Goal: Transaction & Acquisition: Purchase product/service

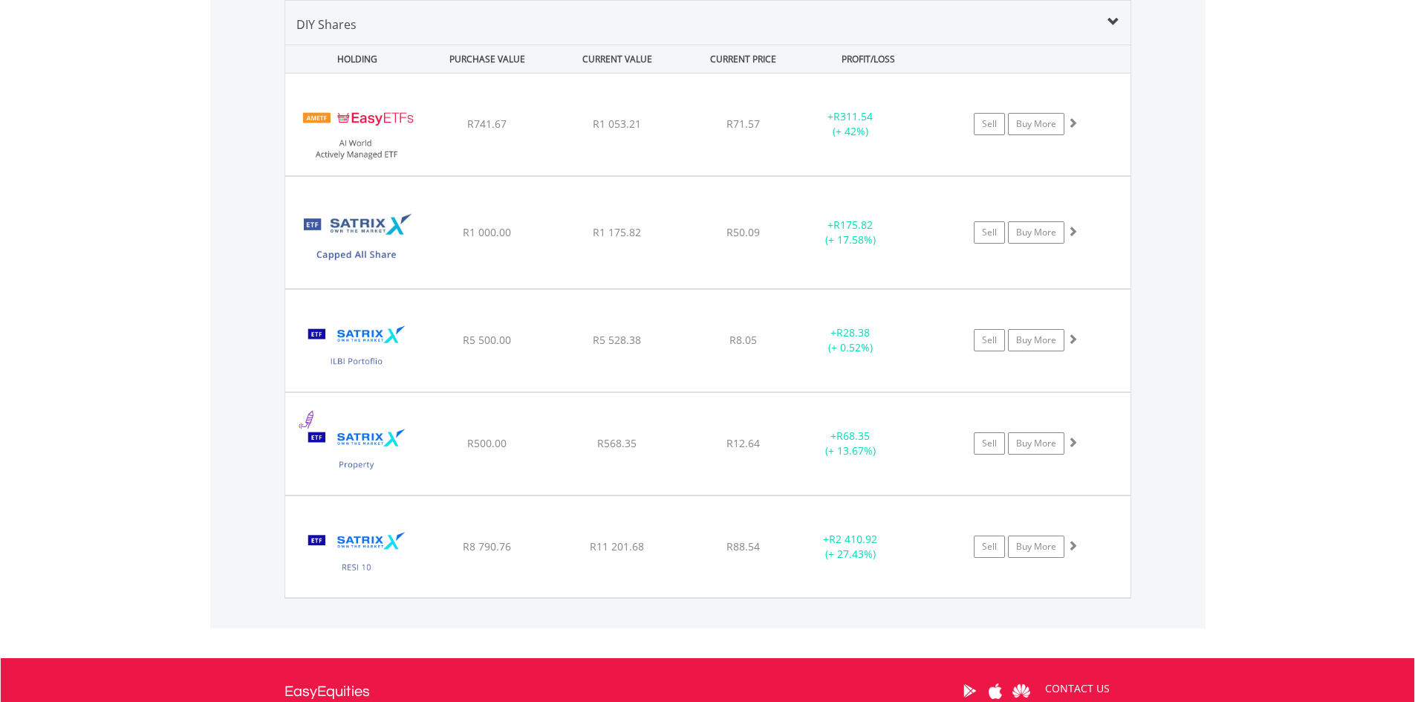
scroll to position [143, 282]
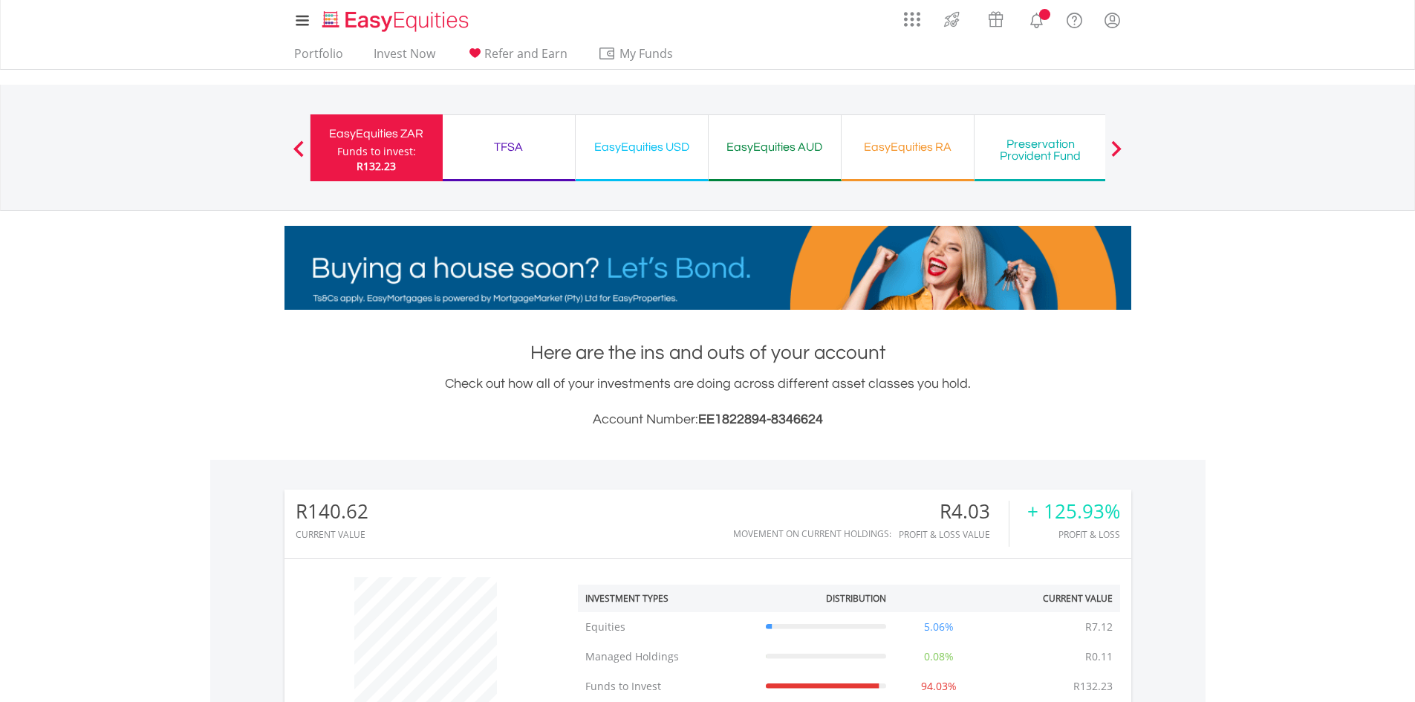
scroll to position [143, 282]
click at [406, 53] on link "Invest Now" at bounding box center [405, 57] width 74 height 23
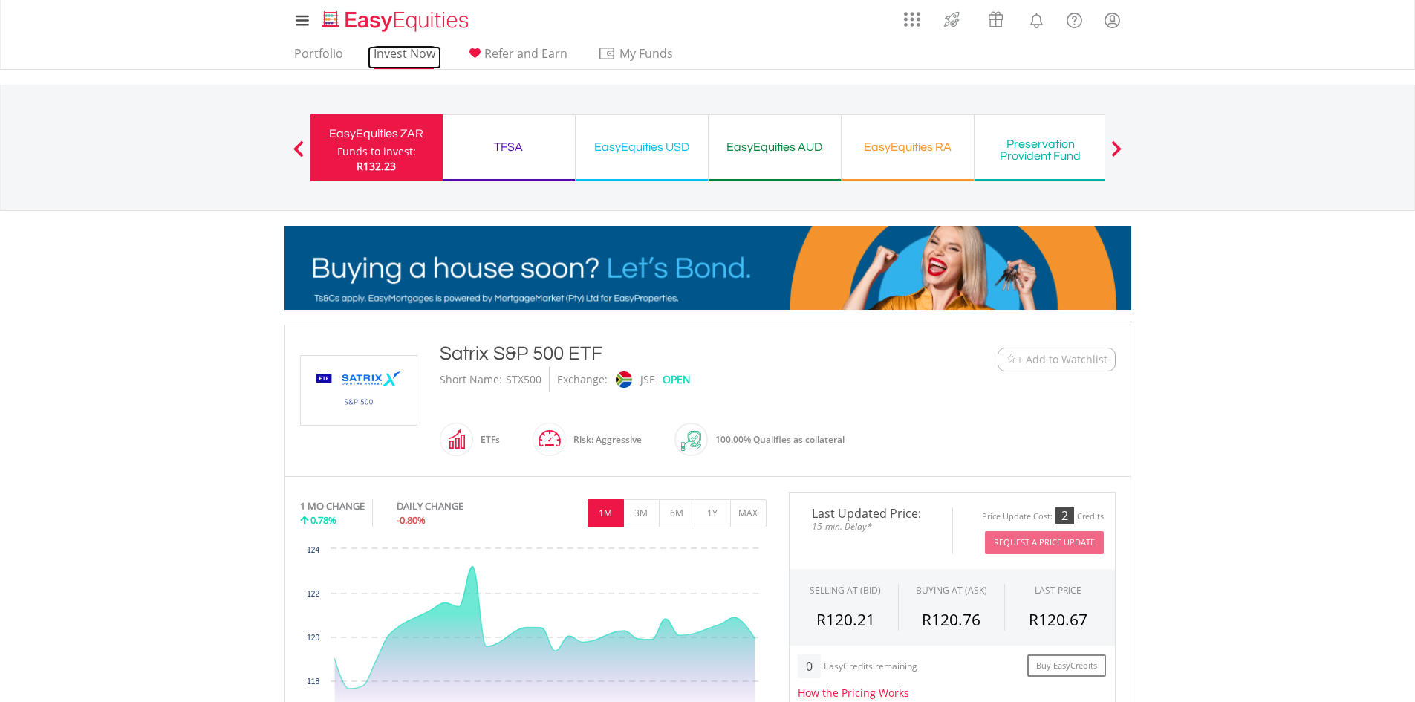
click at [408, 59] on link "Invest Now" at bounding box center [405, 57] width 74 height 23
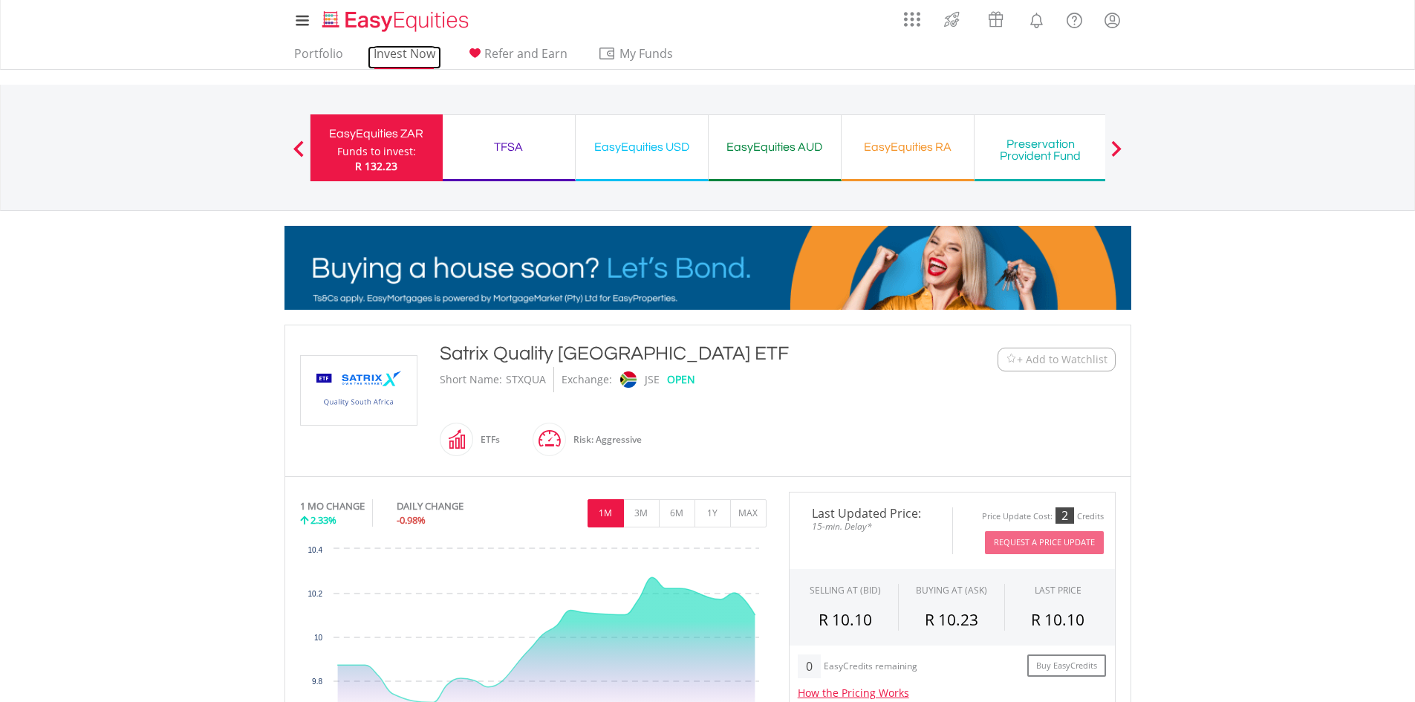
click at [412, 56] on link "Invest Now" at bounding box center [405, 57] width 74 height 23
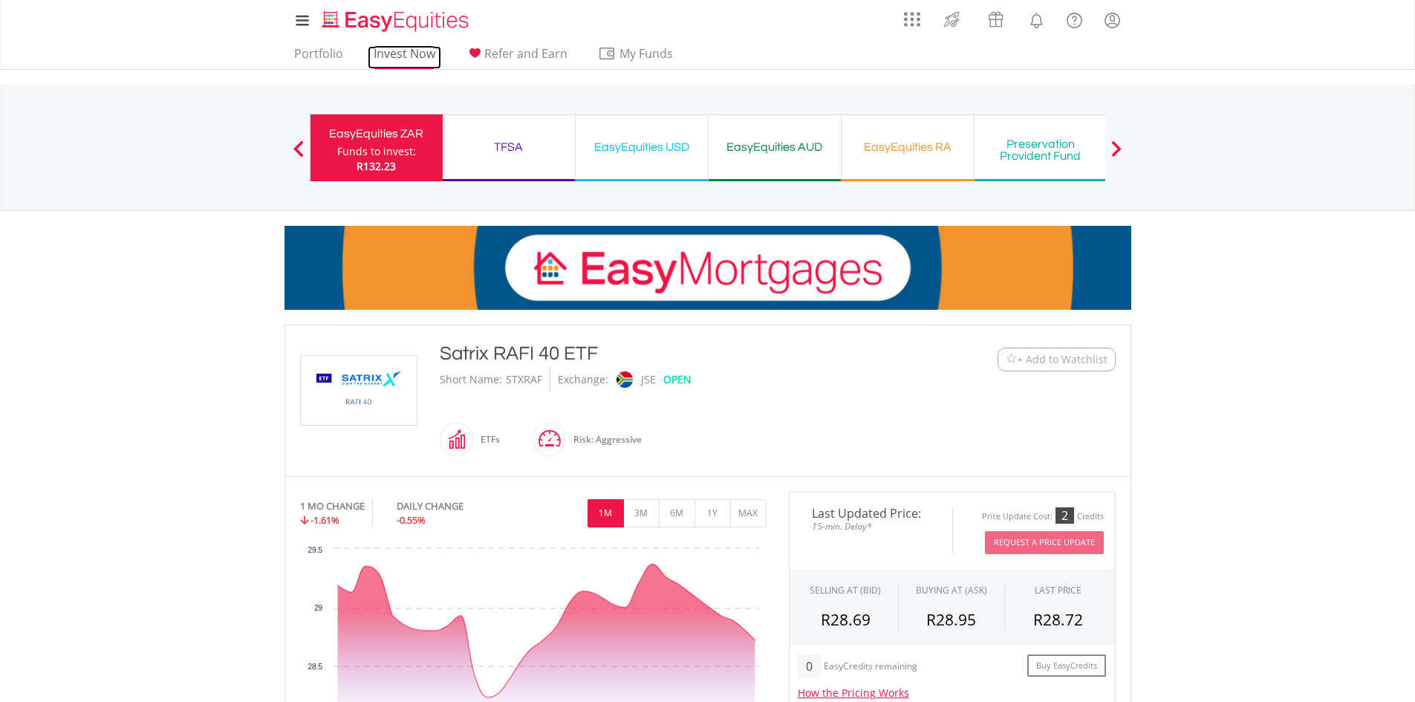
click at [402, 54] on link "Invest Now" at bounding box center [405, 57] width 74 height 23
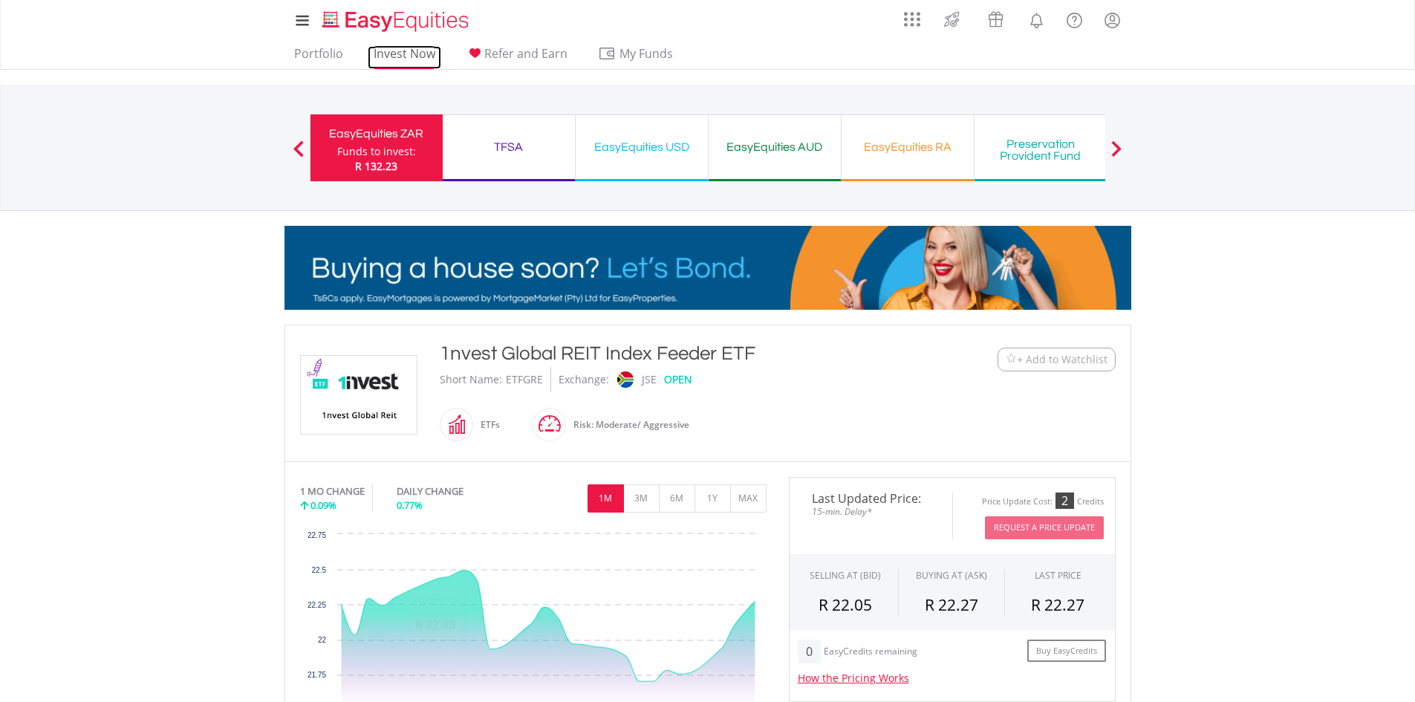
click at [416, 53] on link "Invest Now" at bounding box center [405, 57] width 74 height 23
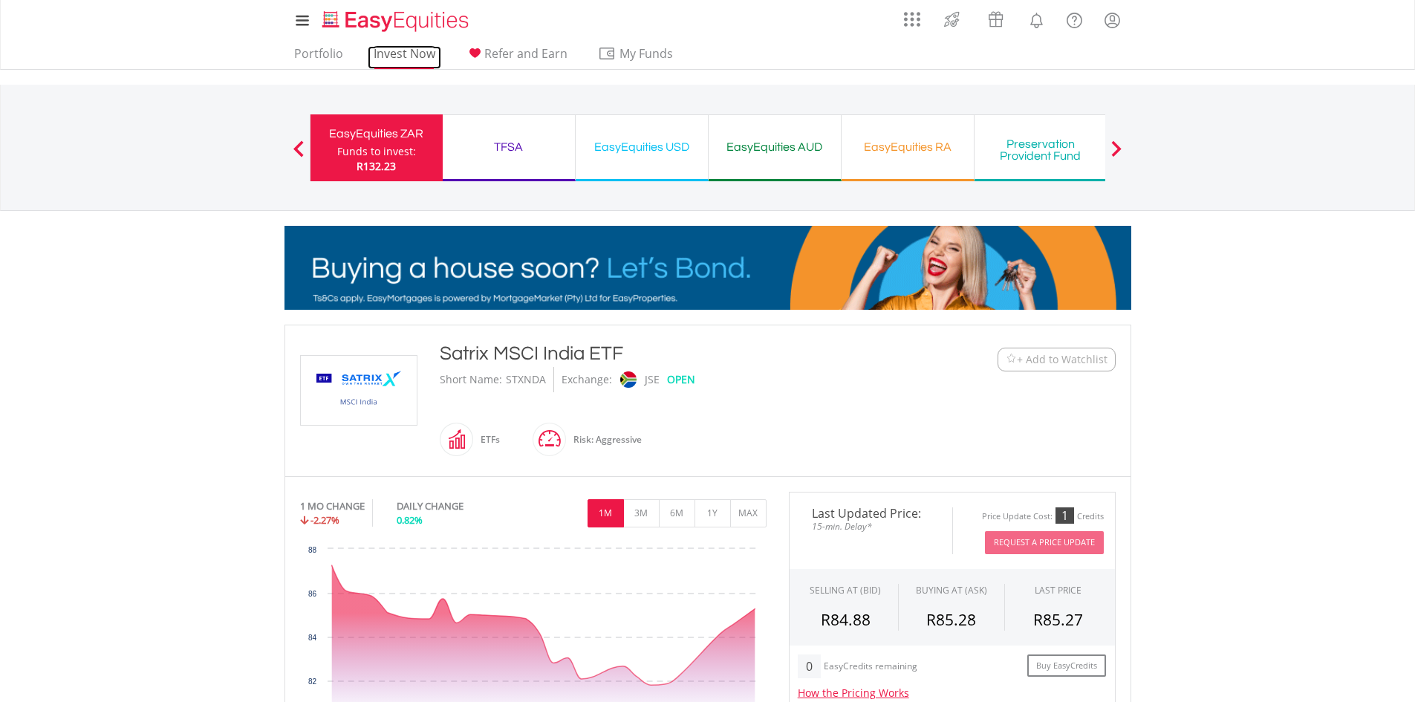
click at [383, 57] on link "Invest Now" at bounding box center [405, 57] width 74 height 23
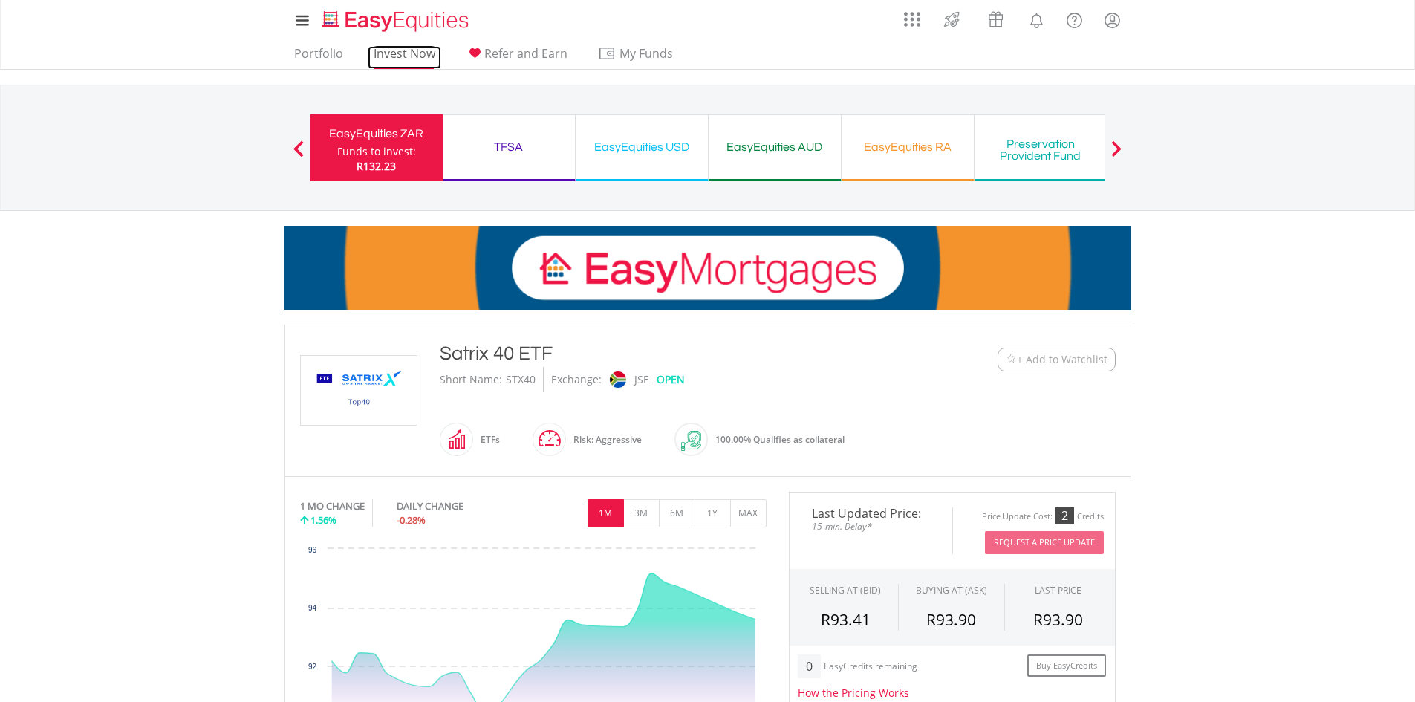
click at [417, 52] on link "Invest Now" at bounding box center [405, 57] width 74 height 23
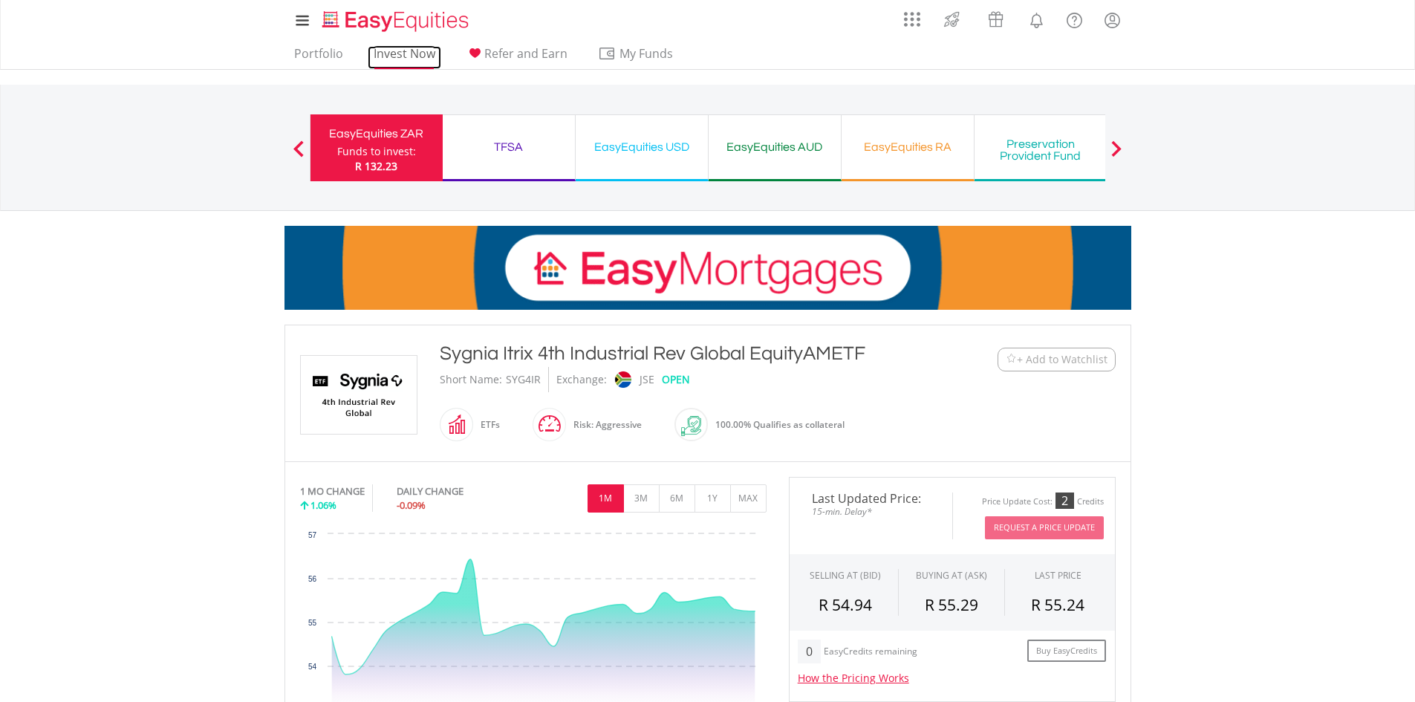
click at [416, 64] on link "Invest Now" at bounding box center [405, 57] width 74 height 23
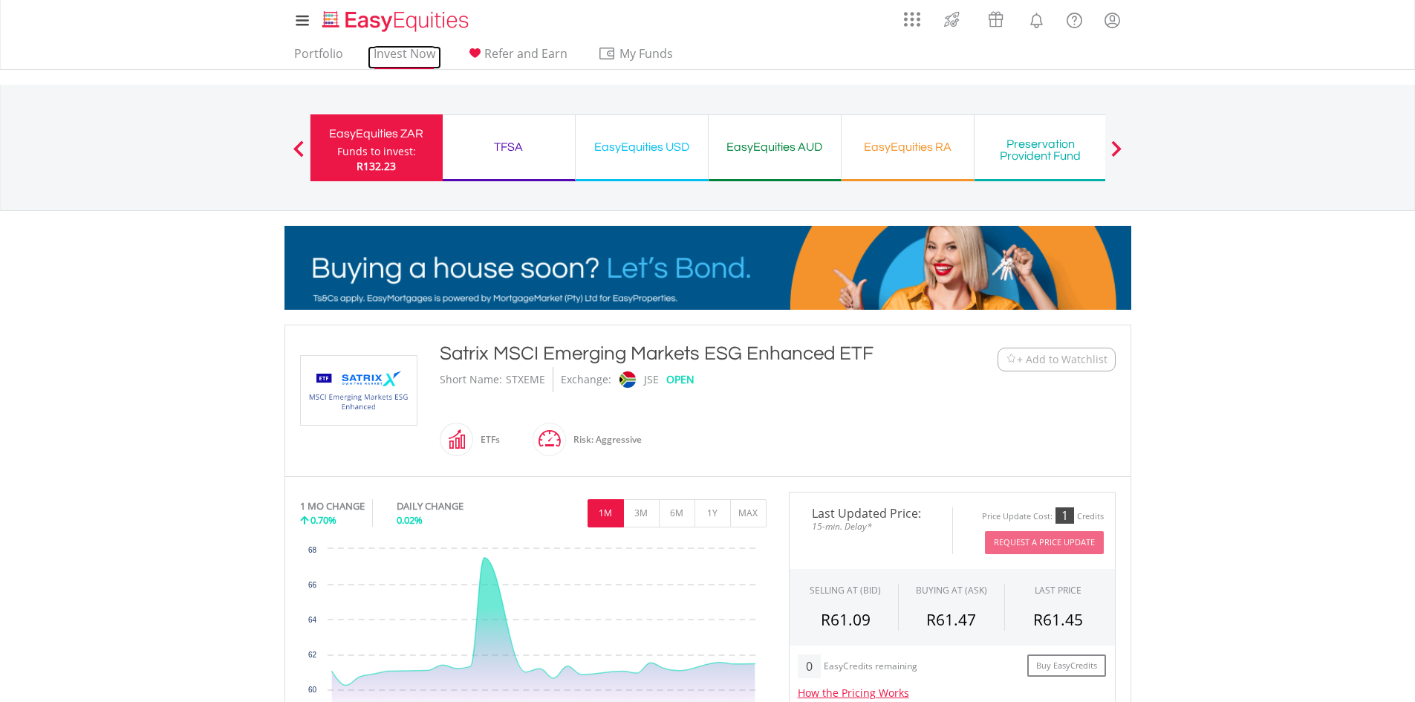
drag, startPoint x: 411, startPoint y: 56, endPoint x: 417, endPoint y: 68, distance: 13.6
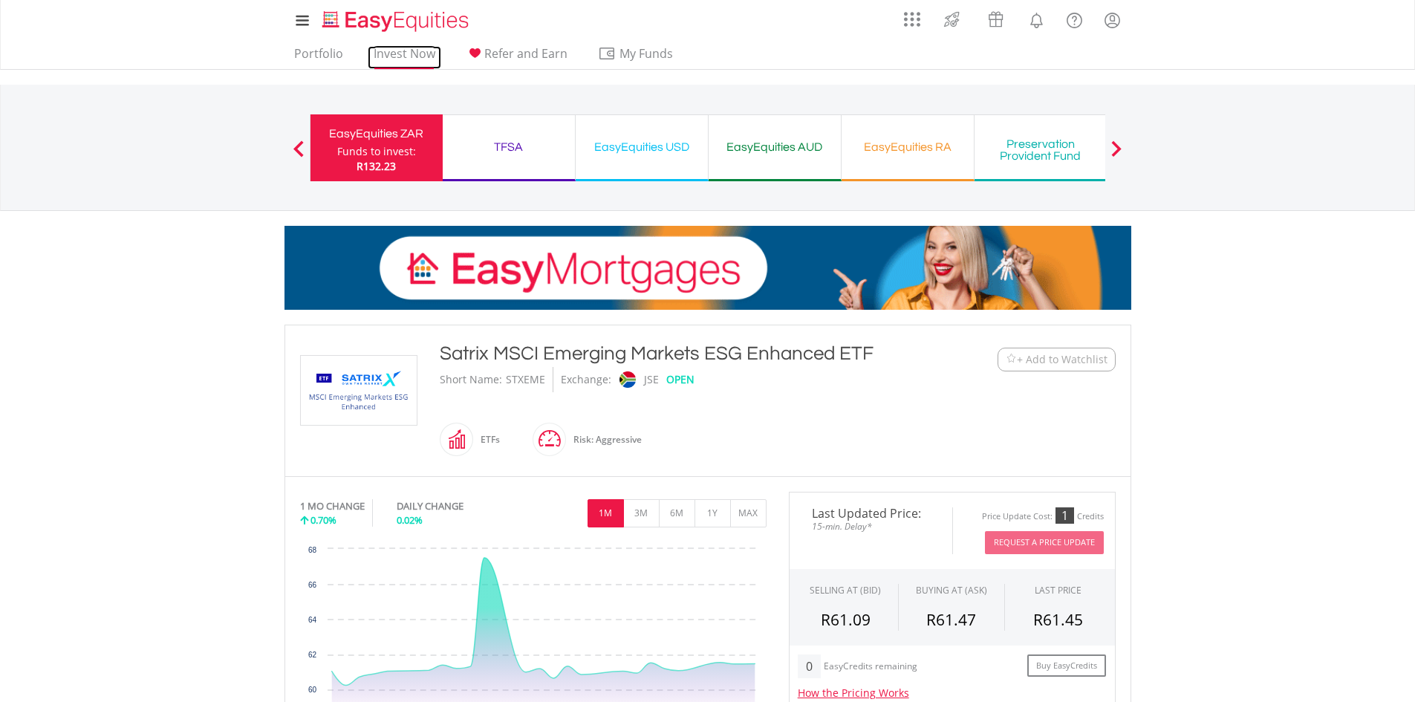
click at [411, 56] on link "Invest Now" at bounding box center [405, 57] width 74 height 23
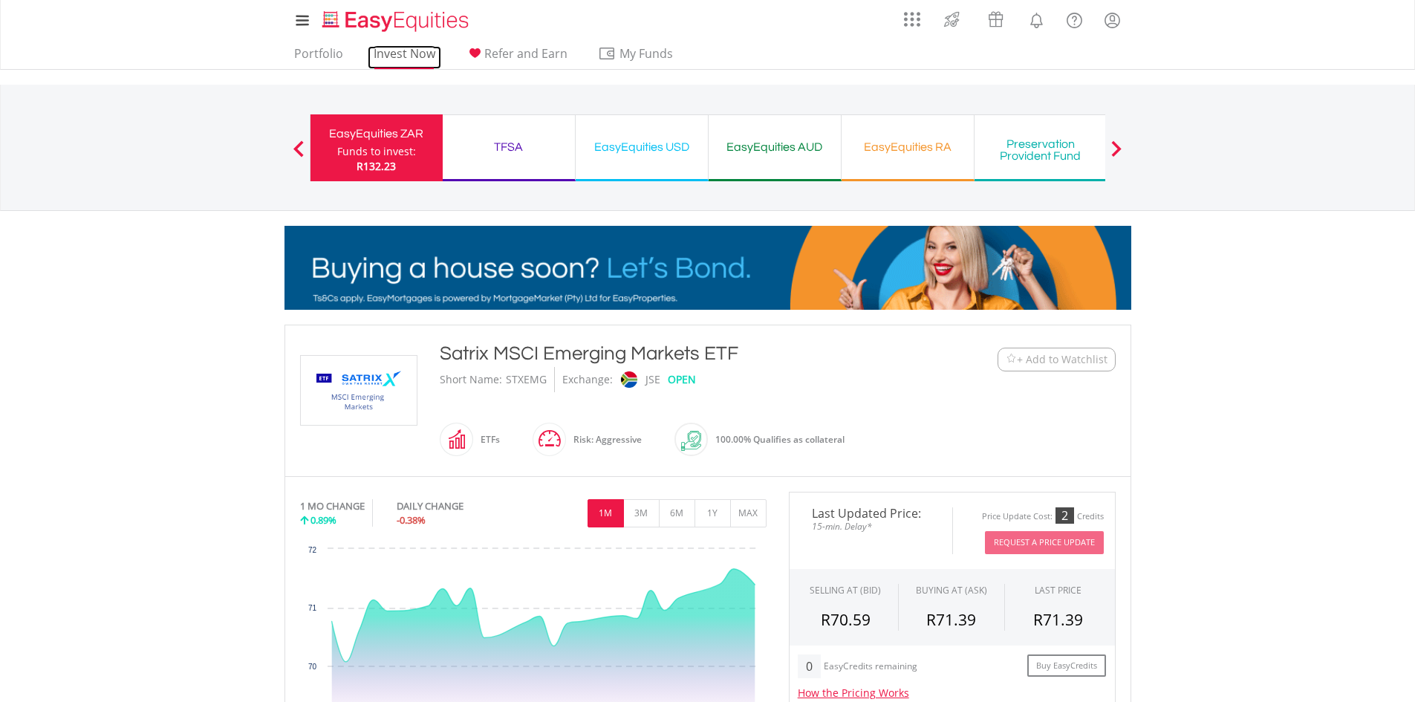
click at [402, 62] on link "Invest Now" at bounding box center [405, 57] width 74 height 23
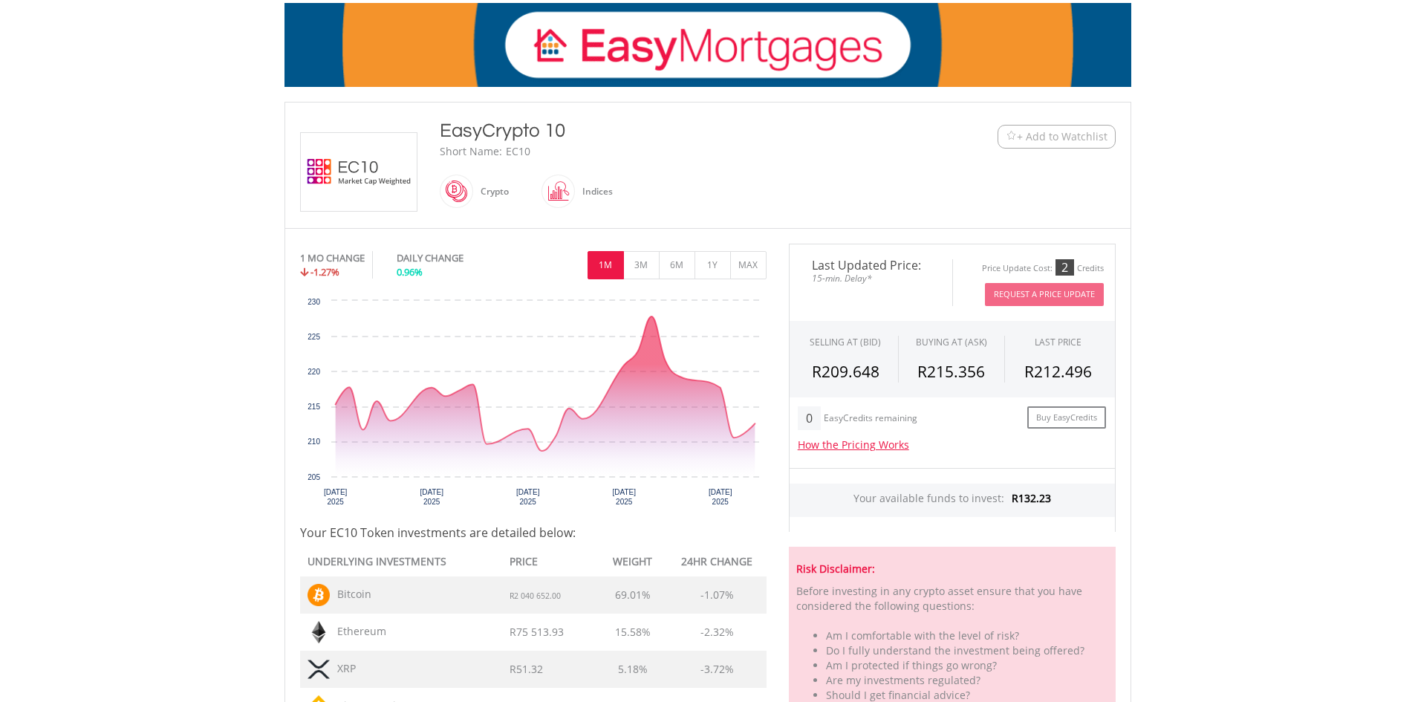
scroll to position [297, 0]
